Goal: Task Accomplishment & Management: Use online tool/utility

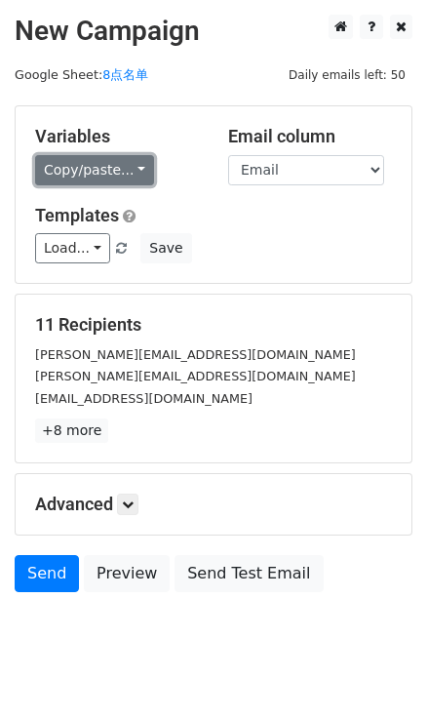
click at [128, 168] on link "Copy/paste..." at bounding box center [94, 170] width 119 height 30
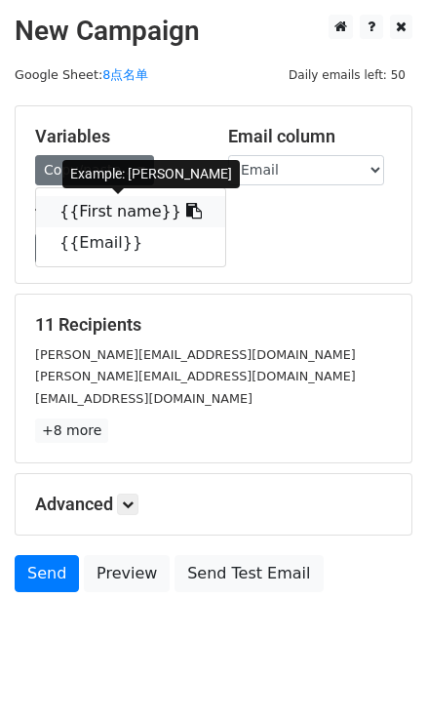
click at [186, 212] on icon at bounding box center [194, 211] width 16 height 16
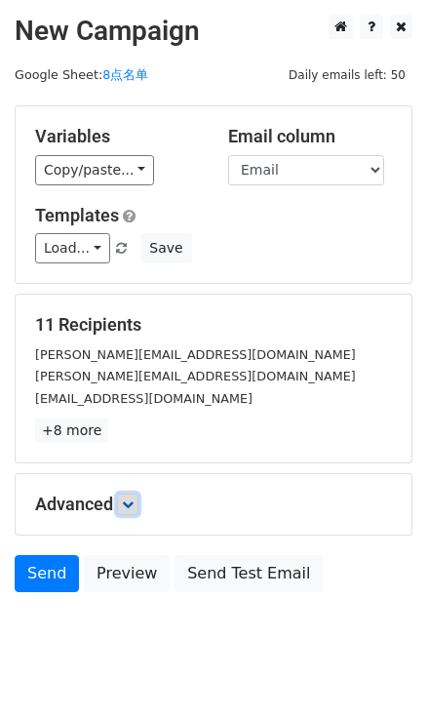
click at [139, 496] on link at bounding box center [127, 504] width 21 height 21
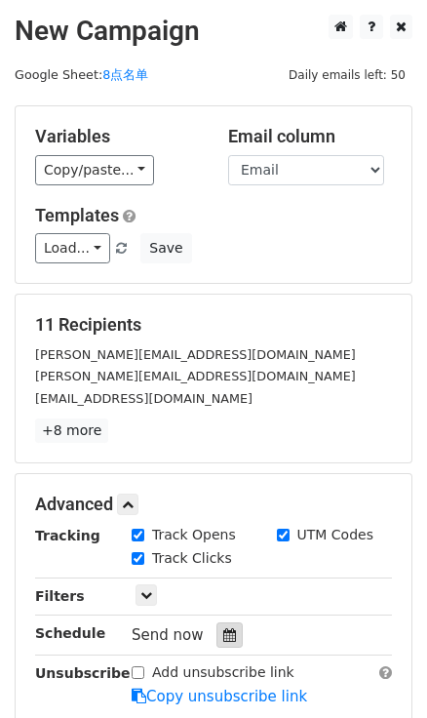
click at [233, 640] on div at bounding box center [230, 635] width 26 height 25
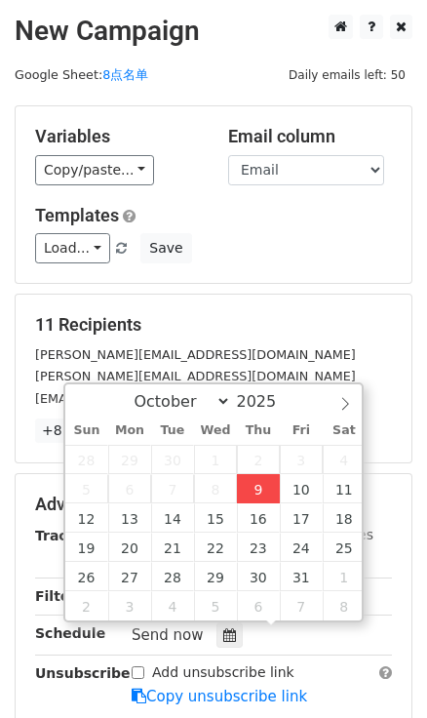
type input "2025-10-09 16:47"
type input "04"
type input "47"
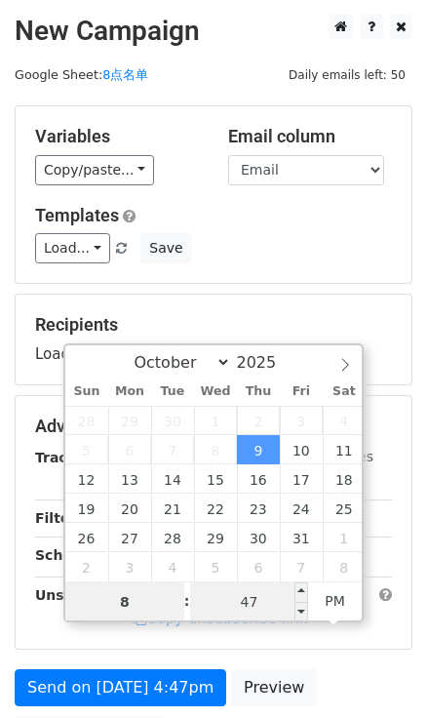
type input "8"
type input "2025-10-09 20:47"
type input "08"
click at [268, 595] on input "47" at bounding box center [249, 602] width 119 height 39
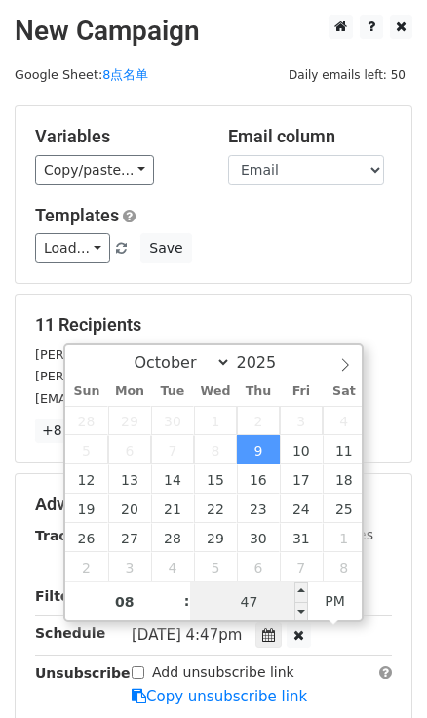
type input "0"
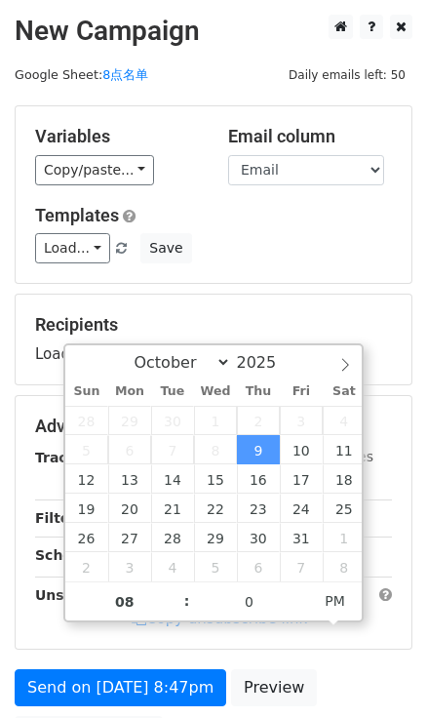
type input "2025-10-09 20:00"
click at [278, 275] on div "Variables Copy/paste... {{First name}} {{Email}} Email column First name Email …" at bounding box center [214, 194] width 396 height 177
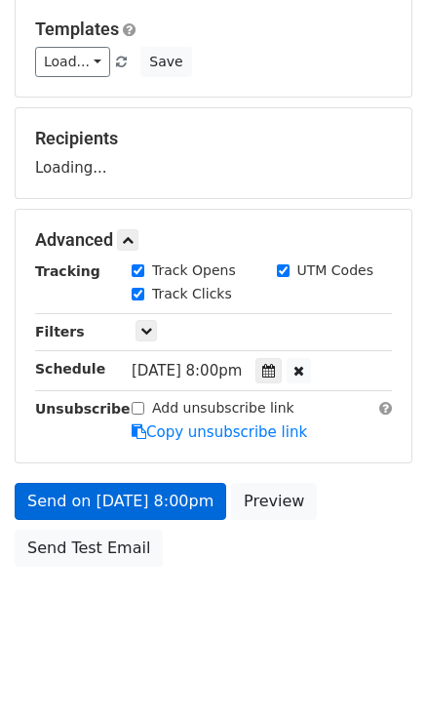
scroll to position [198, 0]
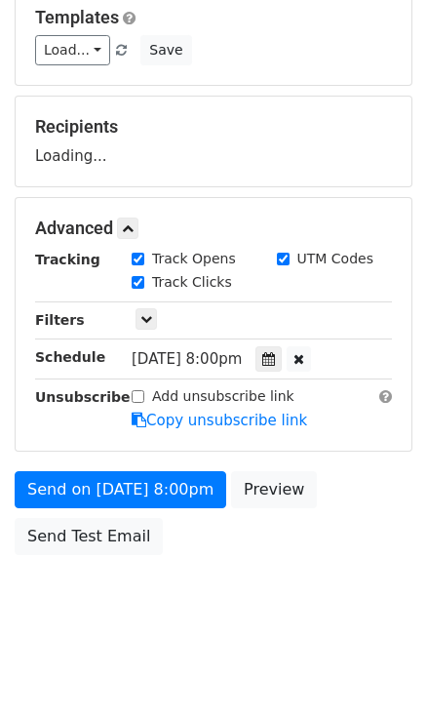
click at [176, 431] on div "Add unsubscribe link Copy unsubscribe link" at bounding box center [262, 408] width 290 height 45
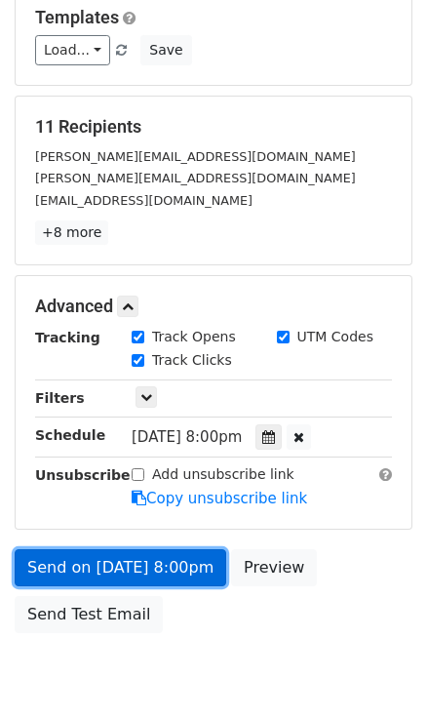
click at [165, 564] on link "Send on Oct 9 at 8:00pm" at bounding box center [121, 567] width 212 height 37
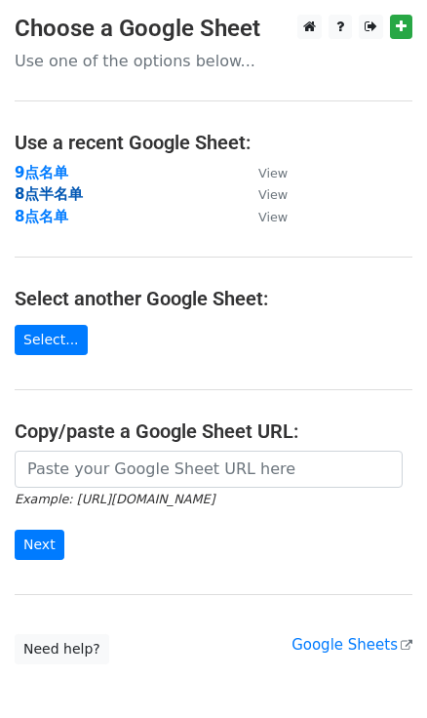
click at [35, 194] on strong "8点半名单" at bounding box center [49, 194] width 68 height 18
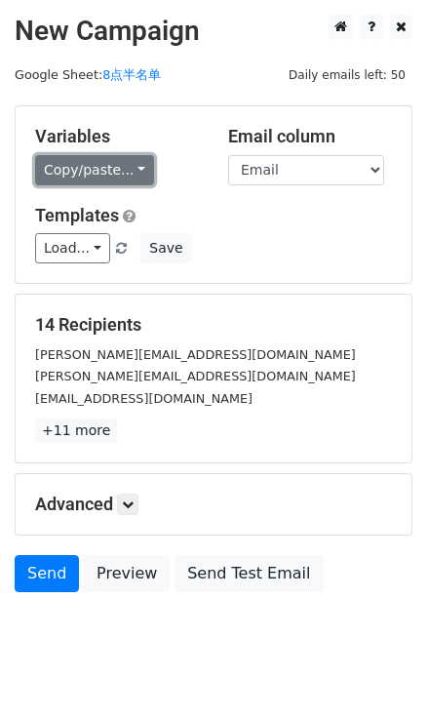
click at [140, 177] on link "Copy/paste..." at bounding box center [94, 170] width 119 height 30
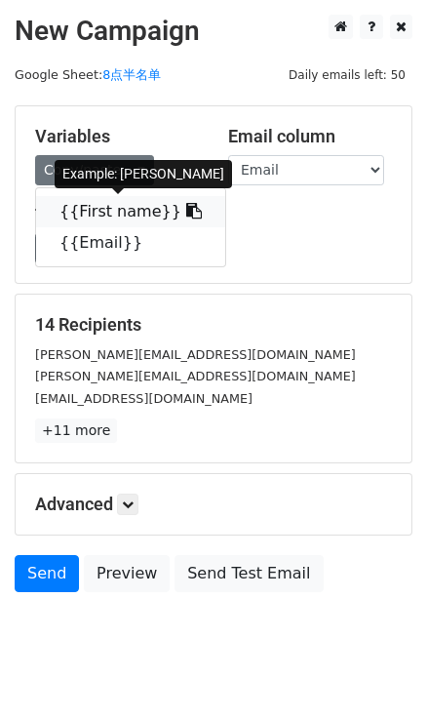
click at [186, 213] on icon at bounding box center [194, 211] width 16 height 16
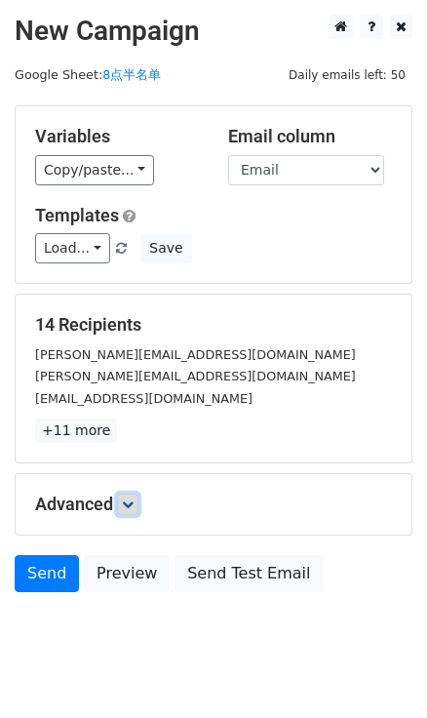
click at [128, 500] on icon at bounding box center [128, 505] width 12 height 12
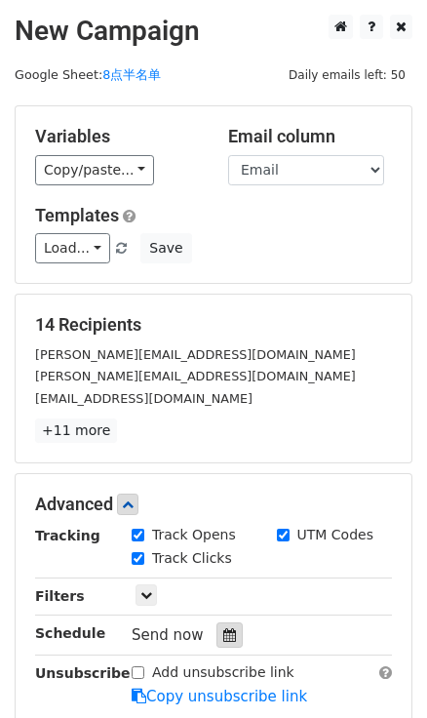
click at [225, 634] on icon at bounding box center [229, 635] width 13 height 14
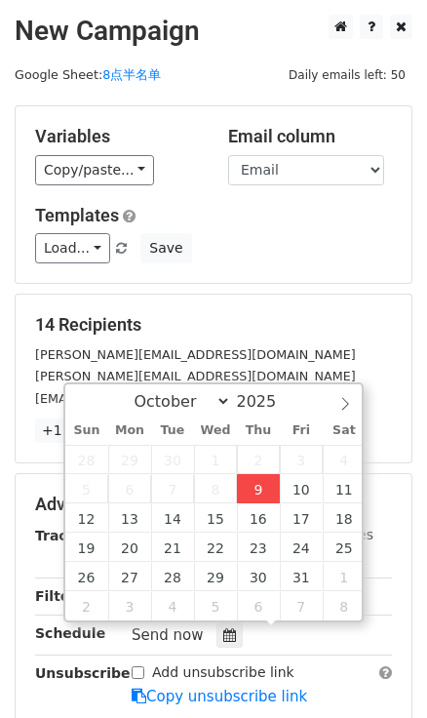
type input "2025-10-09 16:49"
type input "04"
type input "49"
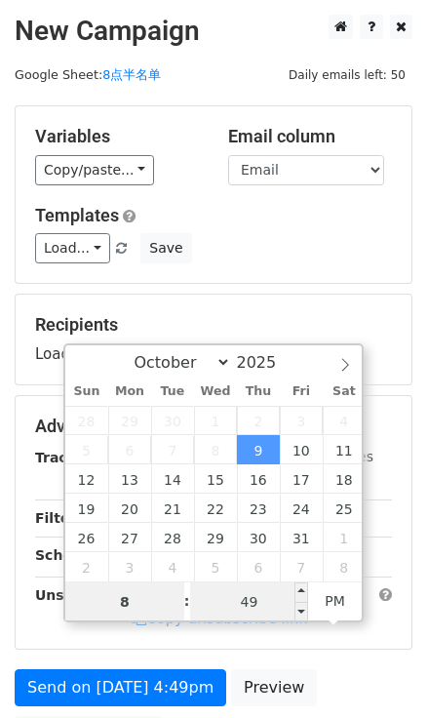
type input "8"
type input "2025-10-09 20:49"
type input "08"
click at [257, 591] on input "49" at bounding box center [249, 602] width 119 height 39
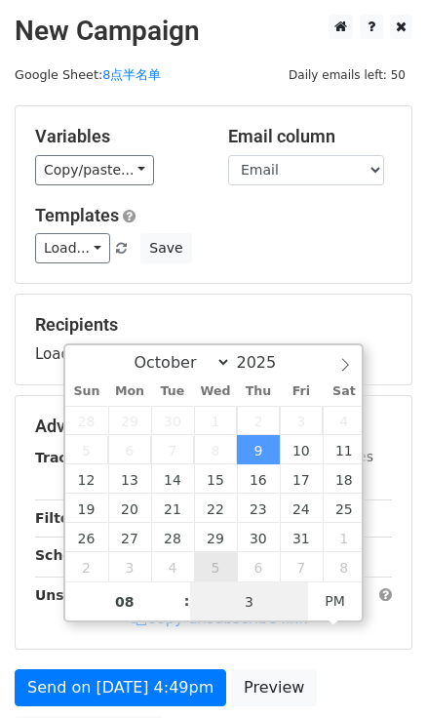
type input "30"
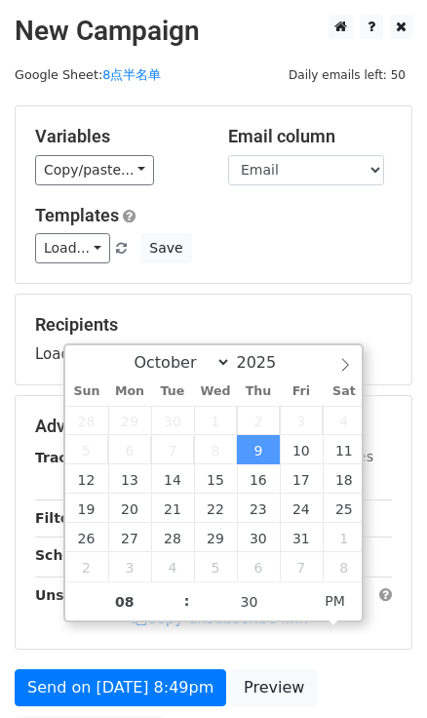
type input "2025-10-09 20:30"
click at [248, 227] on div "Templates Load... No templates saved Save" at bounding box center [213, 235] width 386 height 60
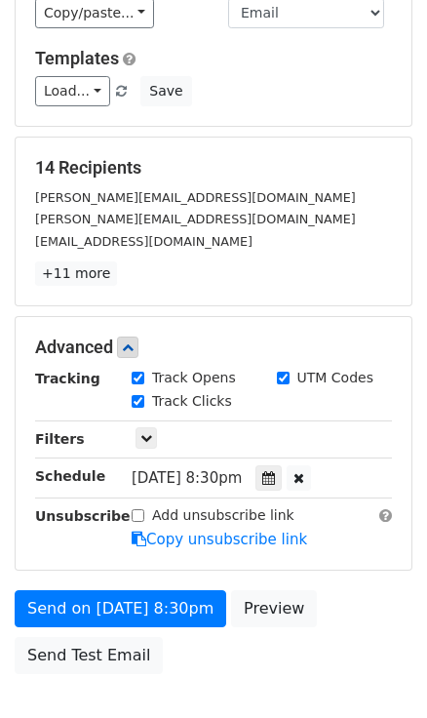
scroll to position [198, 0]
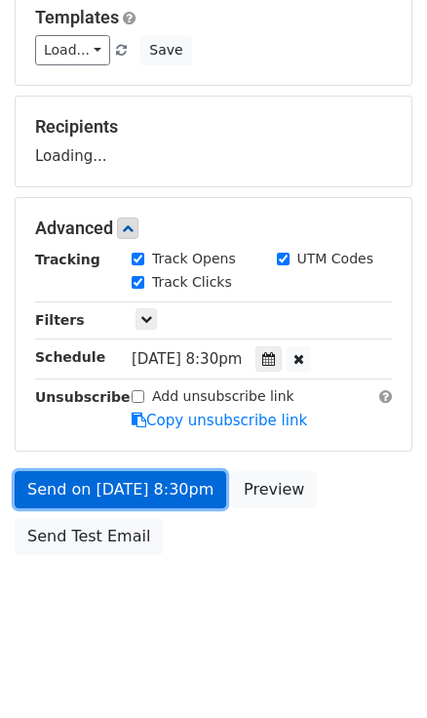
click at [176, 494] on form "Variables Copy/paste... {{First name}} {{Email}} Email column First name Email …" at bounding box center [214, 236] width 398 height 658
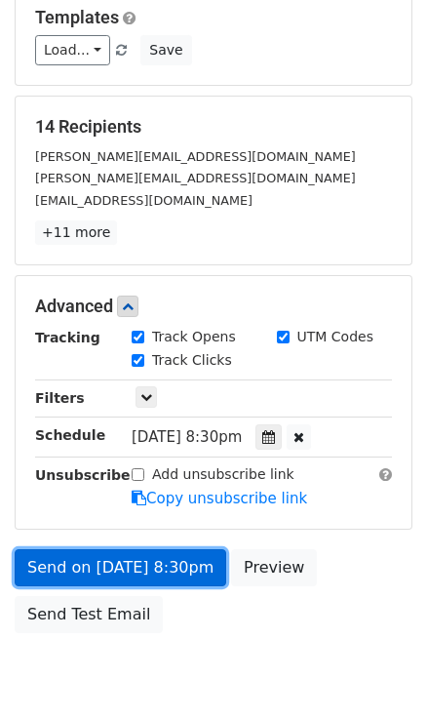
click at [164, 558] on link "Send on Oct 9 at 8:30pm" at bounding box center [121, 567] width 212 height 37
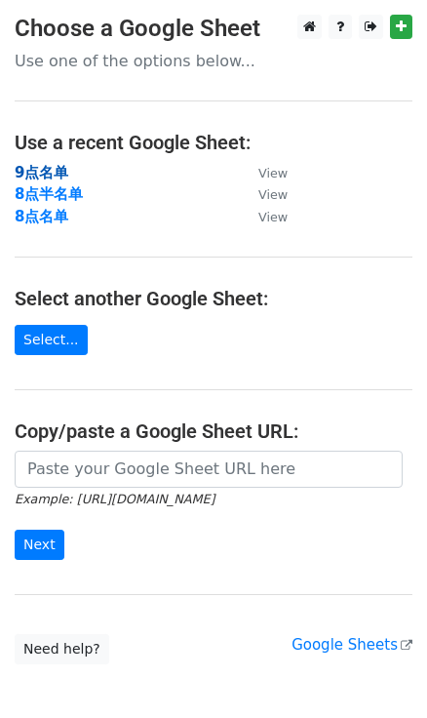
click at [50, 171] on strong "9点名单" at bounding box center [42, 173] width 54 height 18
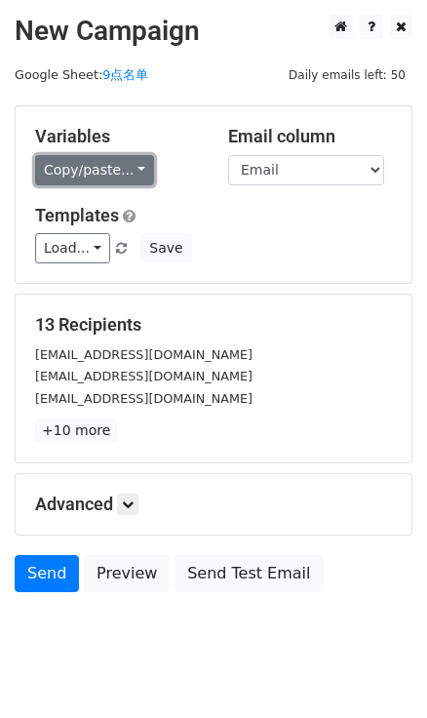
drag, startPoint x: 138, startPoint y: 157, endPoint x: 144, endPoint y: 166, distance: 11.1
click at [138, 157] on link "Copy/paste..." at bounding box center [94, 170] width 119 height 30
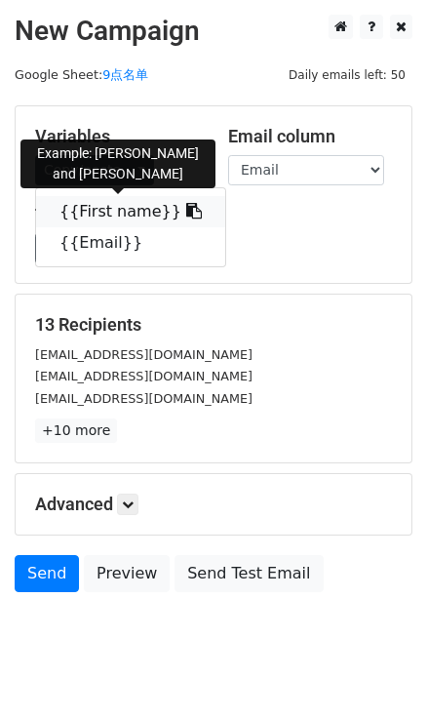
click at [186, 205] on icon at bounding box center [194, 211] width 16 height 16
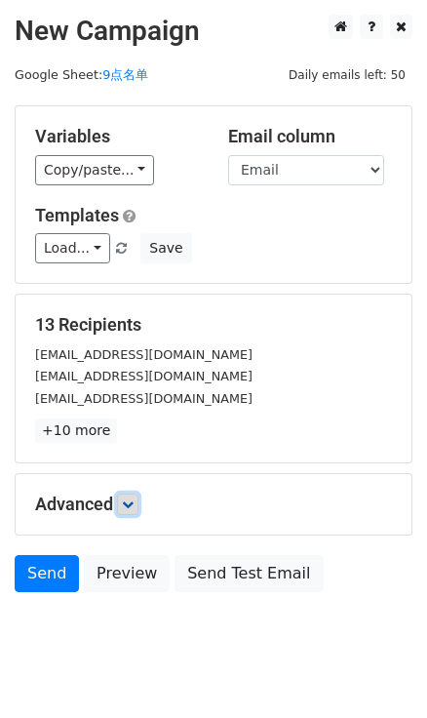
click at [139, 503] on link at bounding box center [127, 504] width 21 height 21
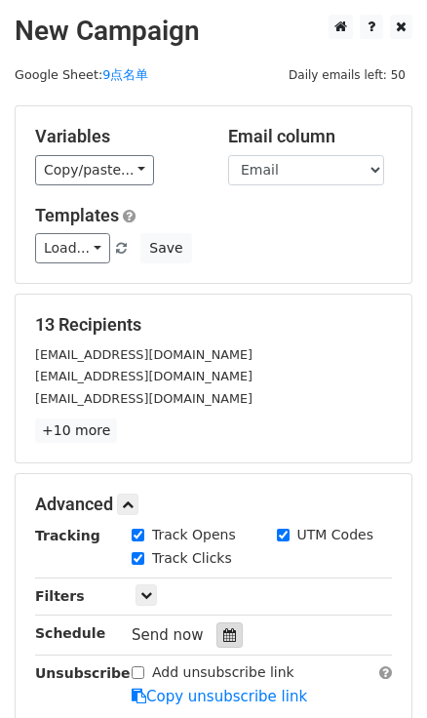
click at [217, 645] on div at bounding box center [230, 635] width 26 height 25
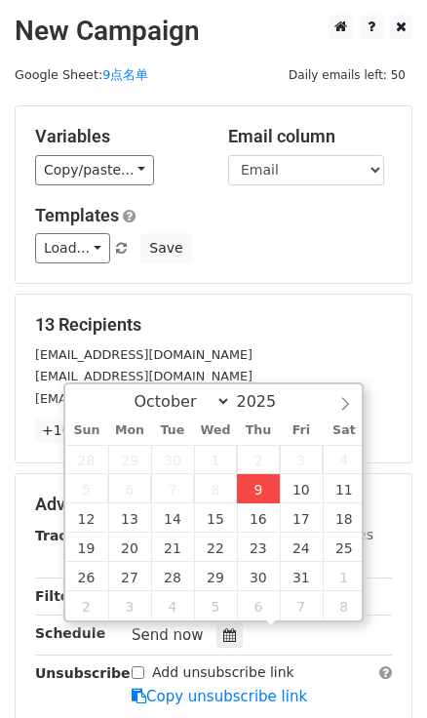
type input "2025-10-09 16:50"
type input "04"
type input "50"
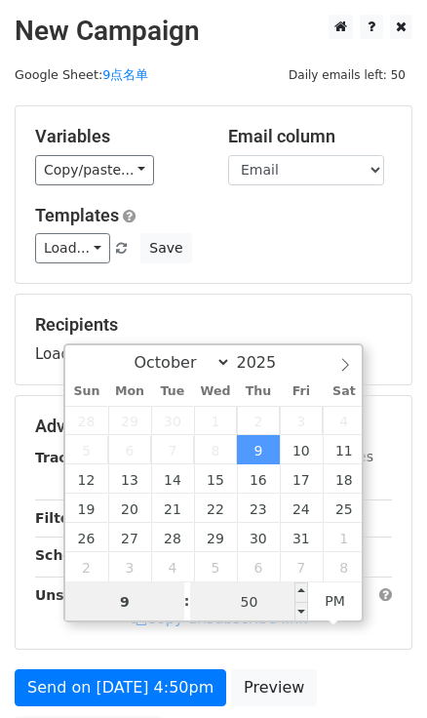
type input "9"
type input "2025-10-09 21:50"
type input "09"
click at [273, 605] on input "50" at bounding box center [249, 602] width 119 height 39
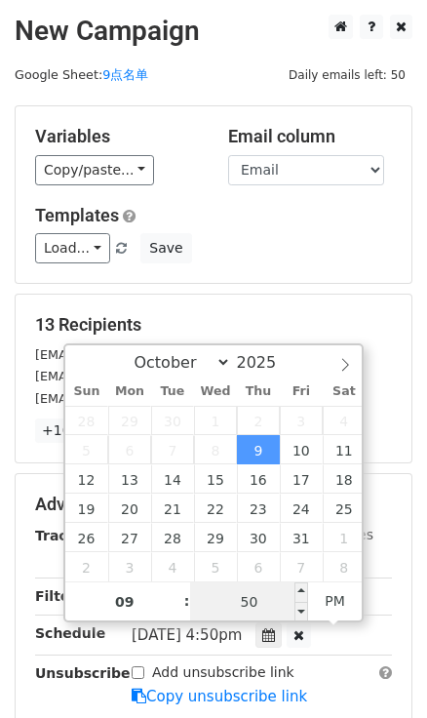
type input "0"
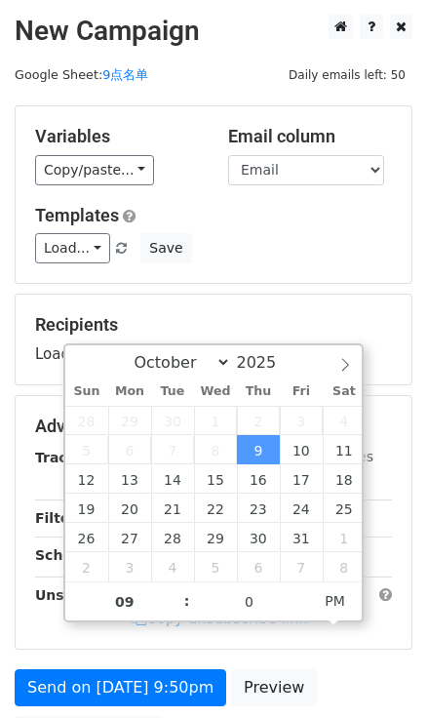
type input "2025-10-09 21:00"
click at [337, 287] on form "Variables Copy/paste... {{First name}} {{Email}} Email column First name Email …" at bounding box center [214, 434] width 398 height 658
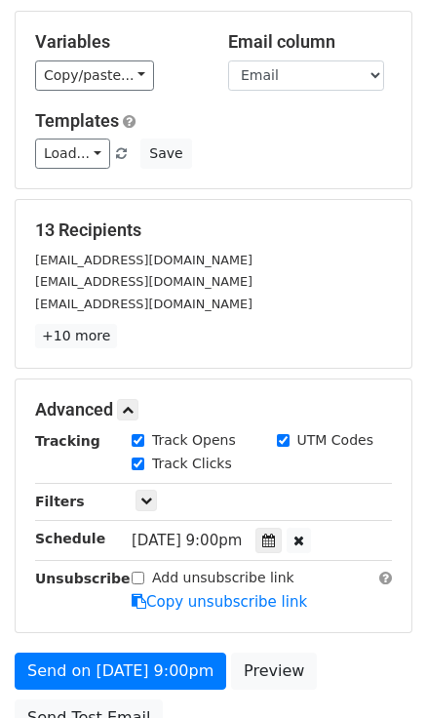
scroll to position [198, 0]
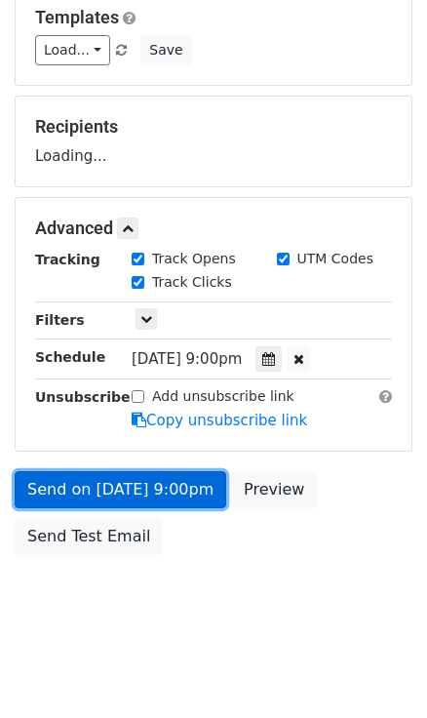
click at [160, 483] on link "Send on Oct 9 at 9:00pm" at bounding box center [121, 489] width 212 height 37
